Goal: Check status

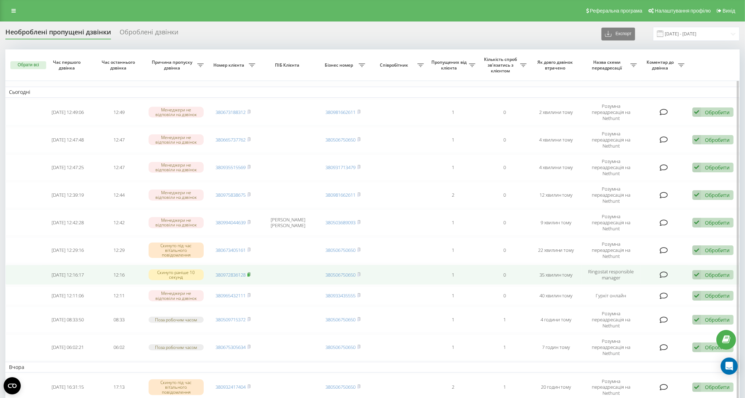
click at [248, 273] on rect at bounding box center [248, 274] width 2 height 3
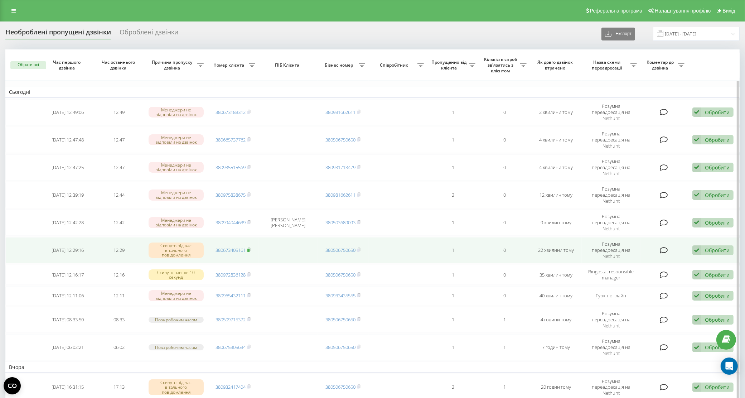
click at [250, 249] on rect at bounding box center [248, 250] width 2 height 3
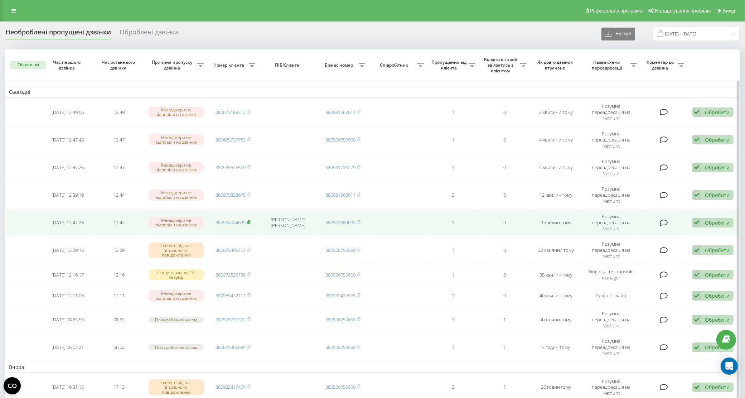
click at [249, 220] on icon at bounding box center [248, 222] width 3 height 4
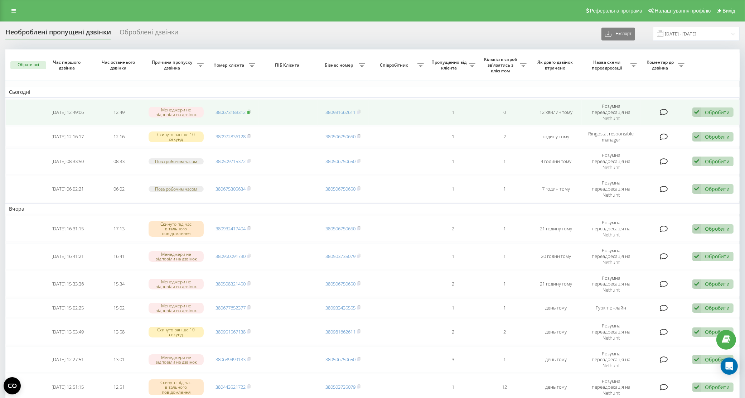
click at [251, 110] on icon at bounding box center [248, 112] width 3 height 4
